Goal: Transaction & Acquisition: Subscribe to service/newsletter

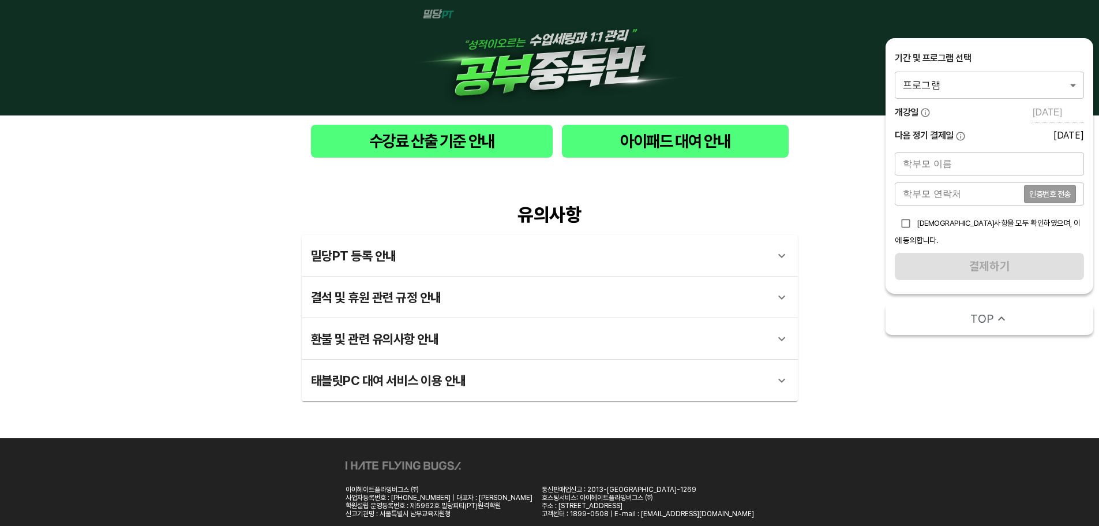
click at [986, 78] on body "수강료 산출 기준 안내 아이패드 대여 안내 유의사항 밀당PT 등록 안내 1 - 1 . 신규등록 신규등록은 밀당PT 각 과목별 프로그램을 처음 …" at bounding box center [549, 281] width 1099 height 563
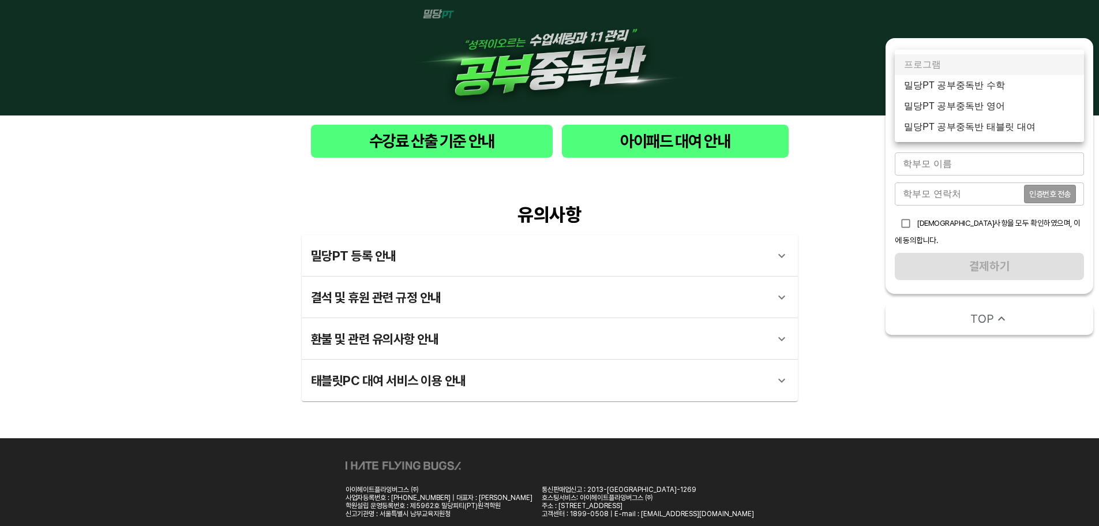
click at [998, 93] on li "밀당PT 공부중독반 수학" at bounding box center [989, 85] width 189 height 21
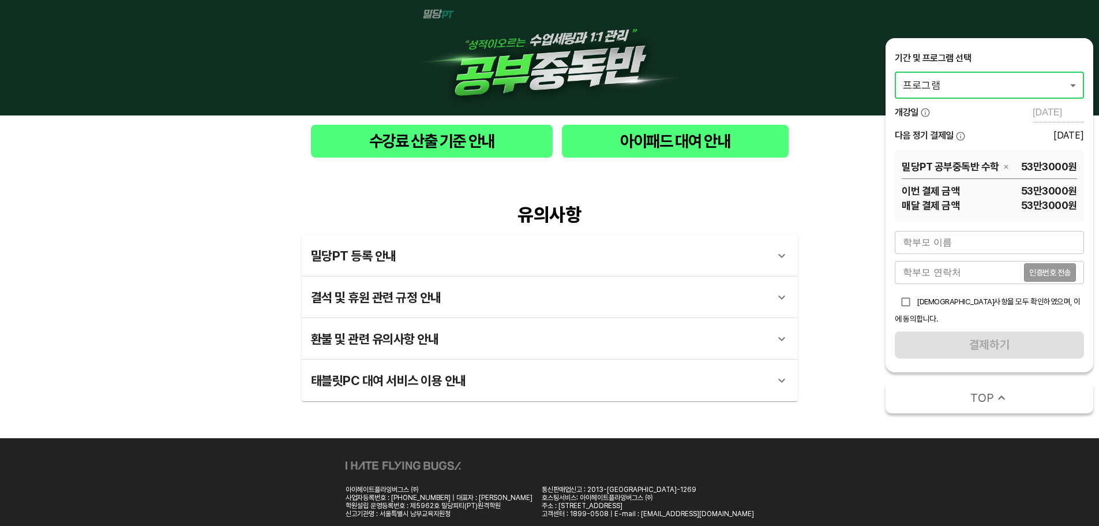
click at [978, 246] on input "text" at bounding box center [989, 242] width 189 height 23
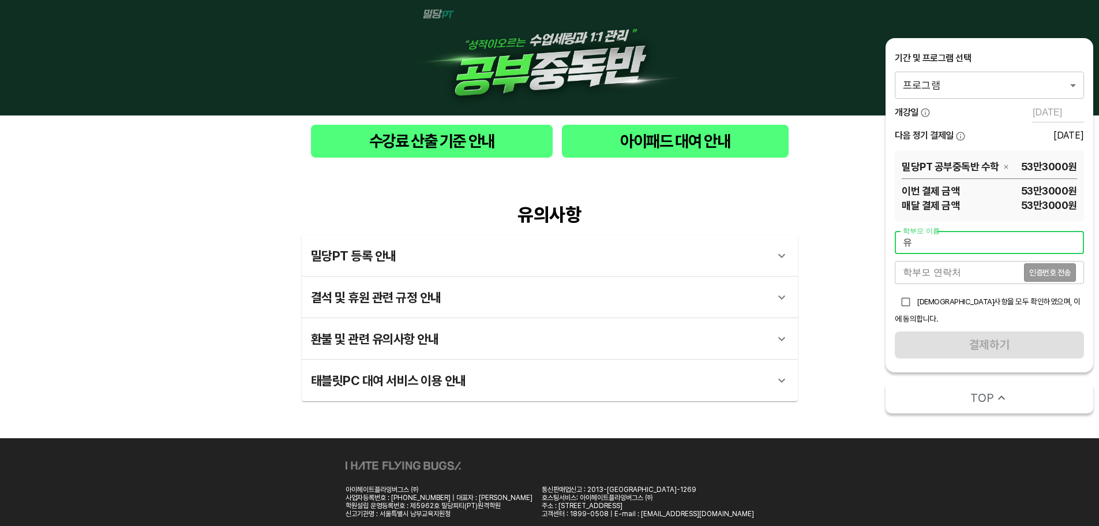
type input "ㅇ"
type input "ㅅ"
type input "test"
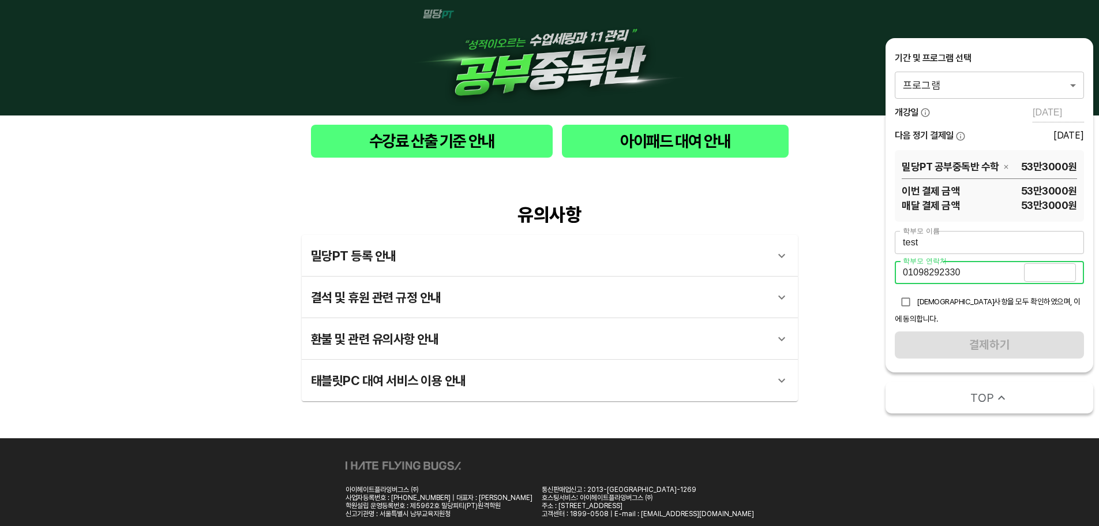
type input "01098292330"
click at [1038, 272] on span "인증번호 전송" at bounding box center [1050, 272] width 42 height 8
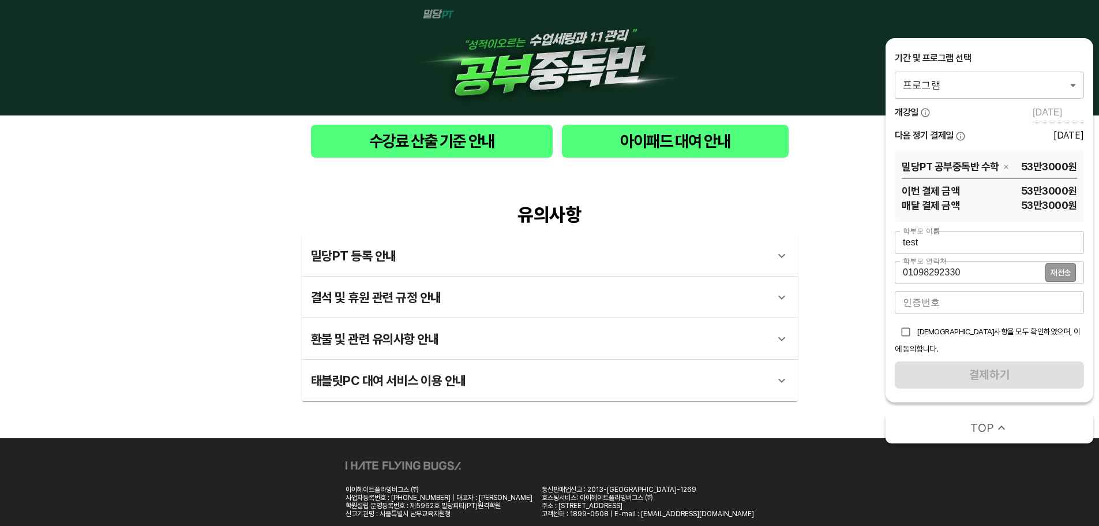
click at [977, 300] on input "number" at bounding box center [989, 302] width 189 height 23
click at [965, 333] on span "[DEMOGRAPHIC_DATA]사항을 모두 확인하였으며, 이에 동의합니다." at bounding box center [988, 340] width 186 height 27
click at [901, 334] on input "checkbox" at bounding box center [906, 332] width 22 height 22
checkbox input "true"
click at [928, 311] on input "number" at bounding box center [989, 302] width 189 height 23
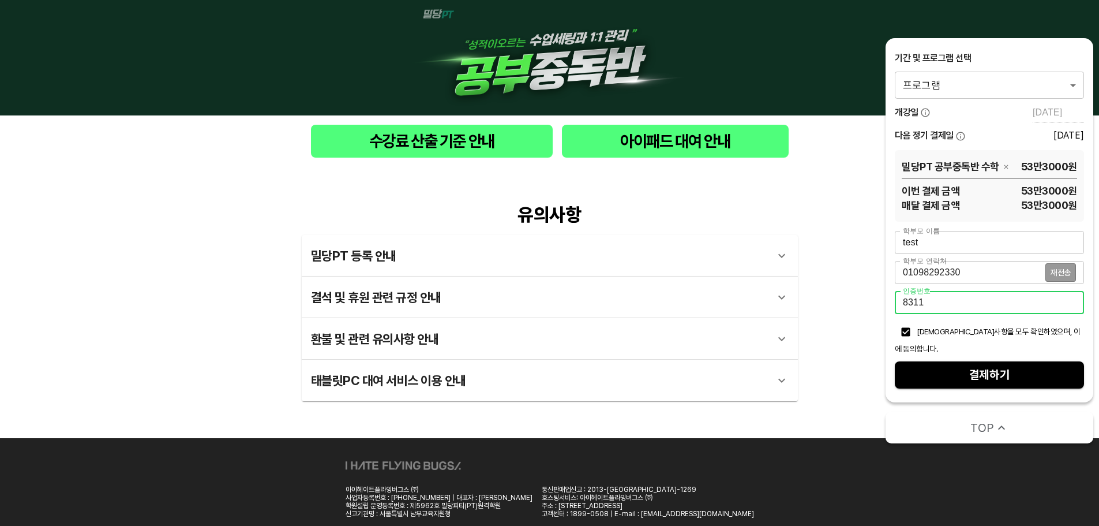
type input "8311"
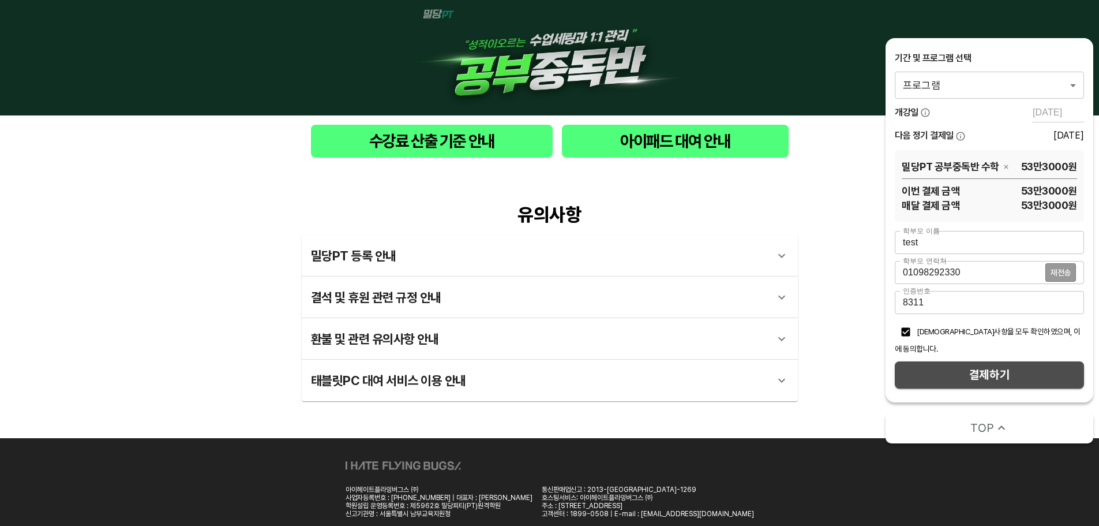
click at [1020, 365] on span "결제하기" at bounding box center [989, 375] width 171 height 20
